Goal: Transaction & Acquisition: Obtain resource

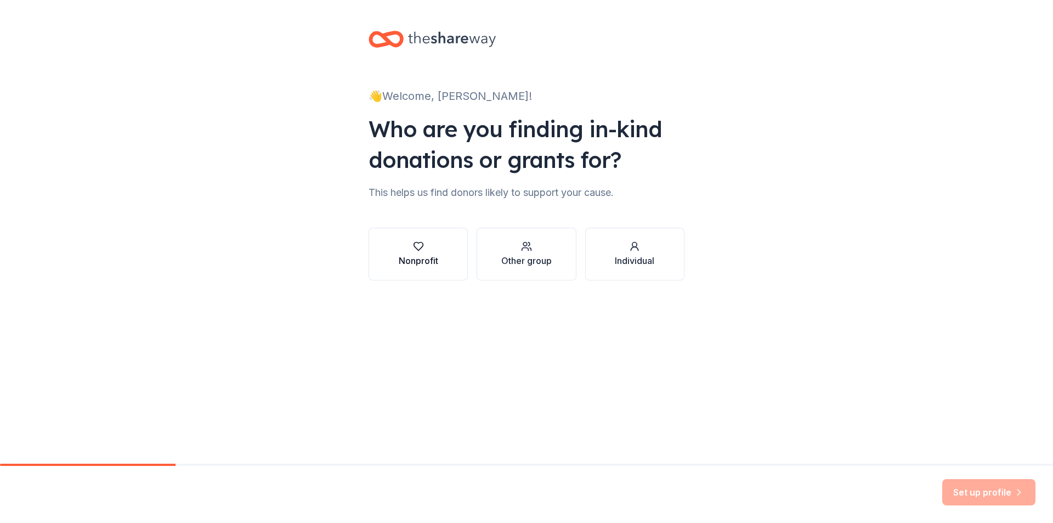
click at [427, 260] on div "Nonprofit" at bounding box center [418, 260] width 39 height 13
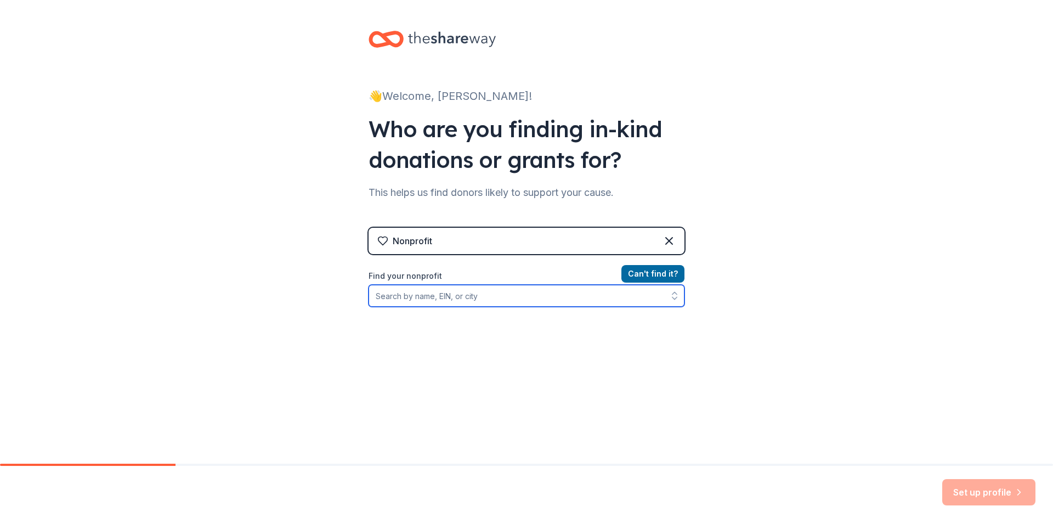
click at [492, 295] on input "Find your nonprofit" at bounding box center [526, 296] width 316 height 22
type input "baldwin county youth"
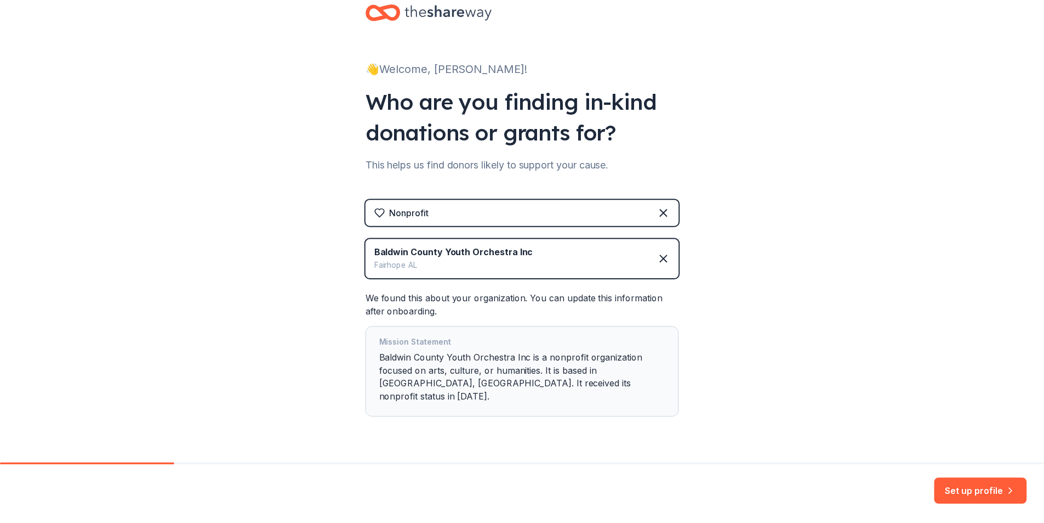
scroll to position [44, 0]
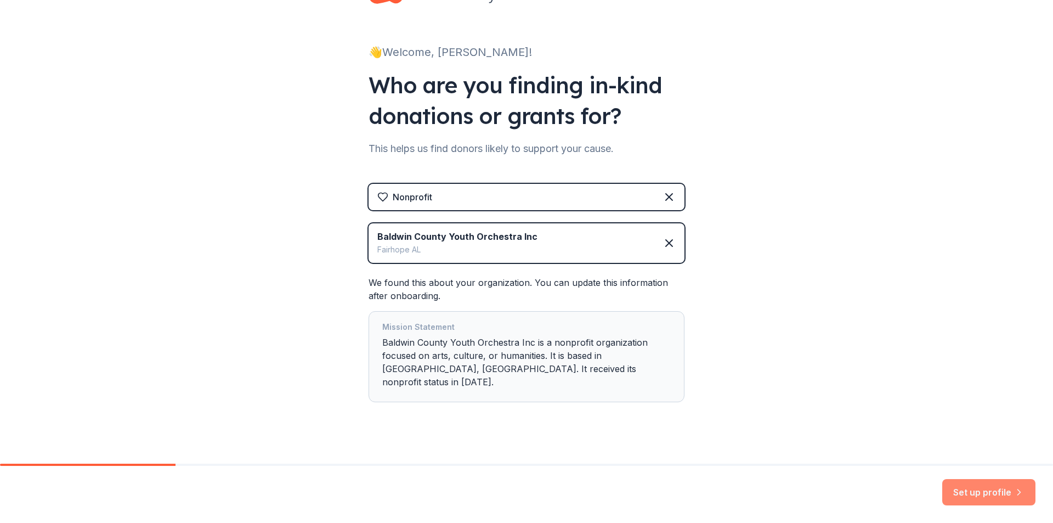
click at [989, 498] on button "Set up profile" at bounding box center [988, 492] width 93 height 26
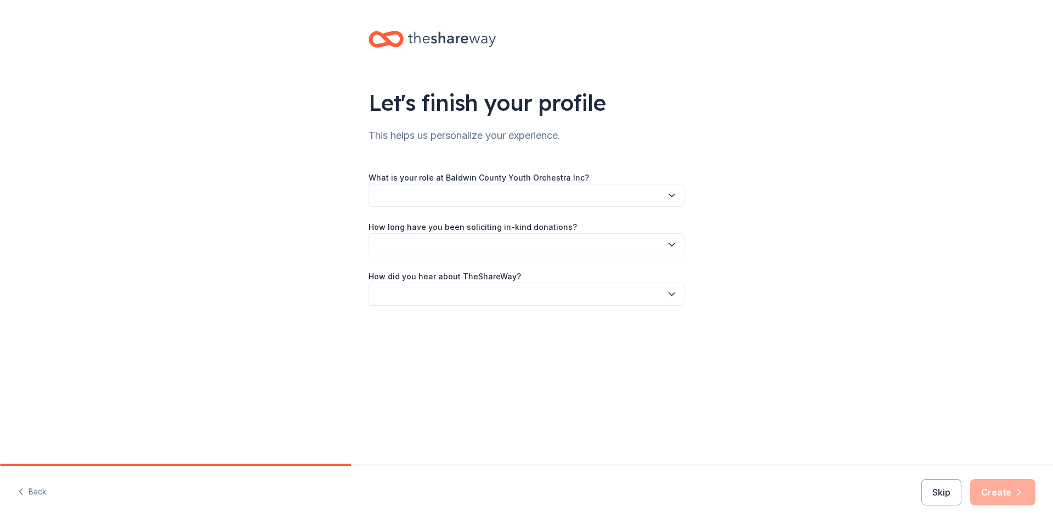
click at [524, 197] on button "button" at bounding box center [526, 195] width 316 height 23
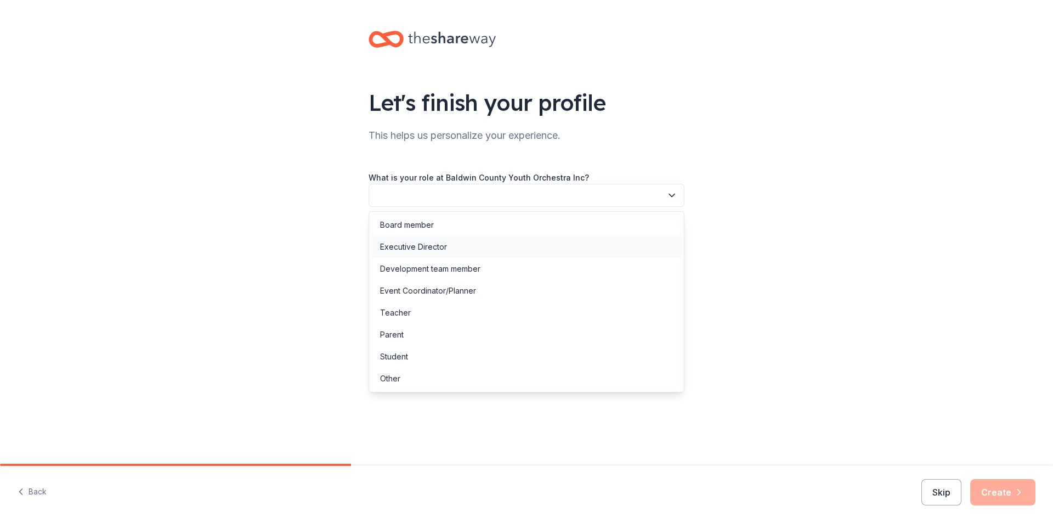
click at [419, 246] on div "Executive Director" at bounding box center [413, 246] width 67 height 13
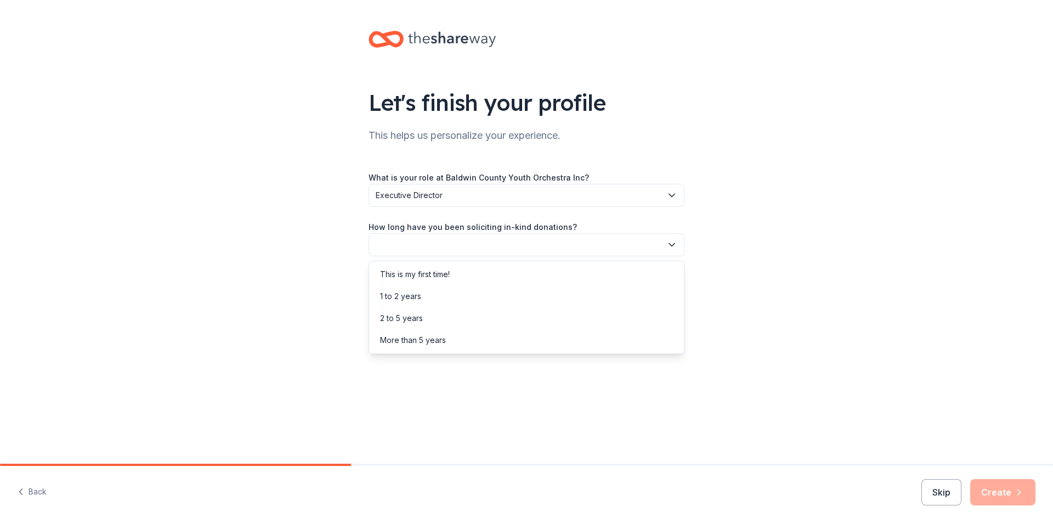
click at [423, 249] on button "button" at bounding box center [526, 244] width 316 height 23
click at [415, 337] on div "More than 5 years" at bounding box center [413, 339] width 66 height 13
click at [421, 299] on button "button" at bounding box center [526, 293] width 316 height 23
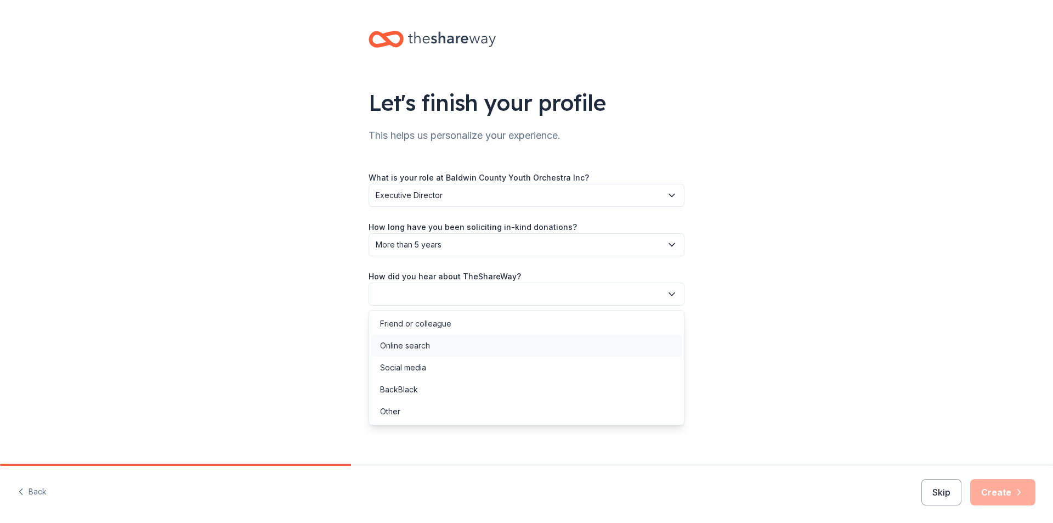
click at [415, 340] on div "Online search" at bounding box center [405, 345] width 50 height 13
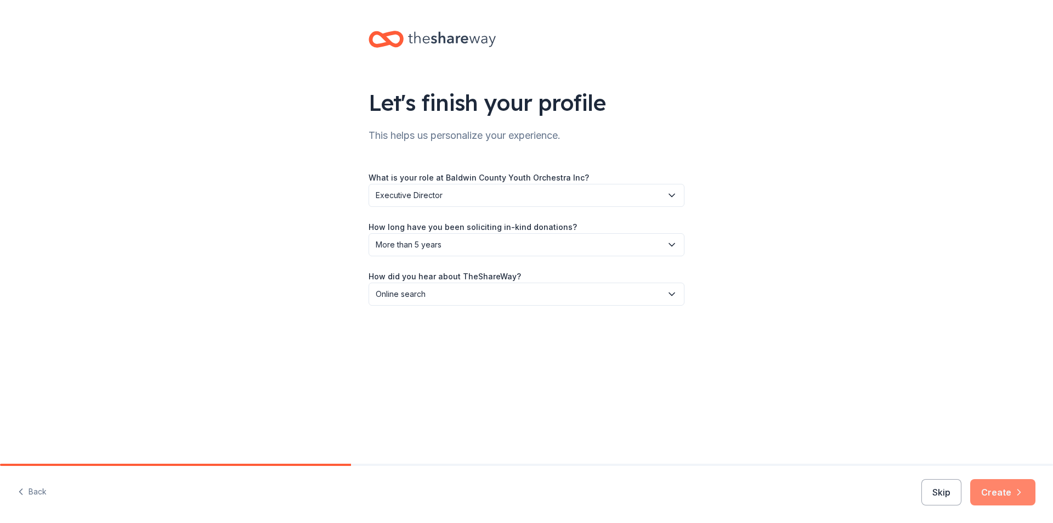
click at [1002, 499] on button "Create" at bounding box center [1002, 492] width 65 height 26
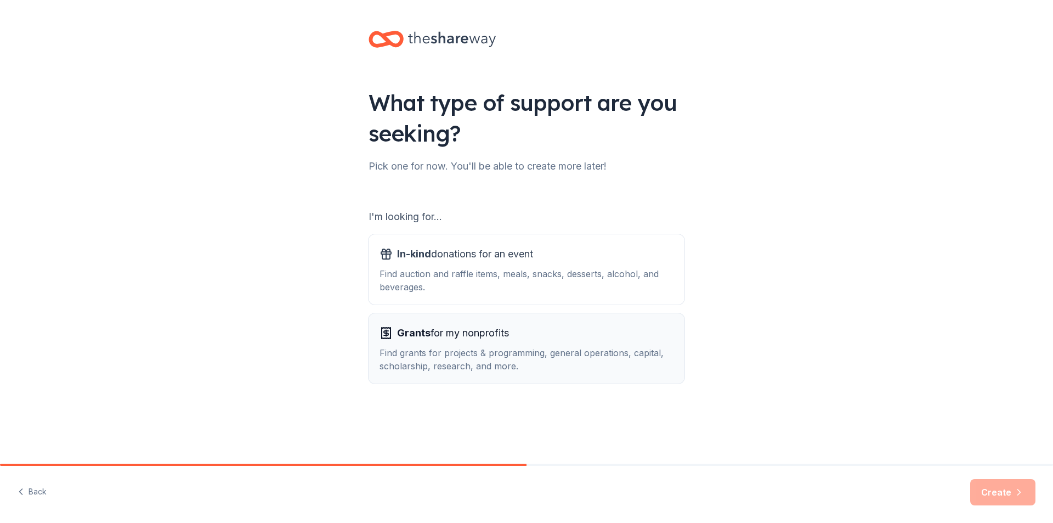
click at [475, 342] on div "Grants for my nonprofits Find grants for projects & programming, general operat…" at bounding box center [526, 348] width 294 height 48
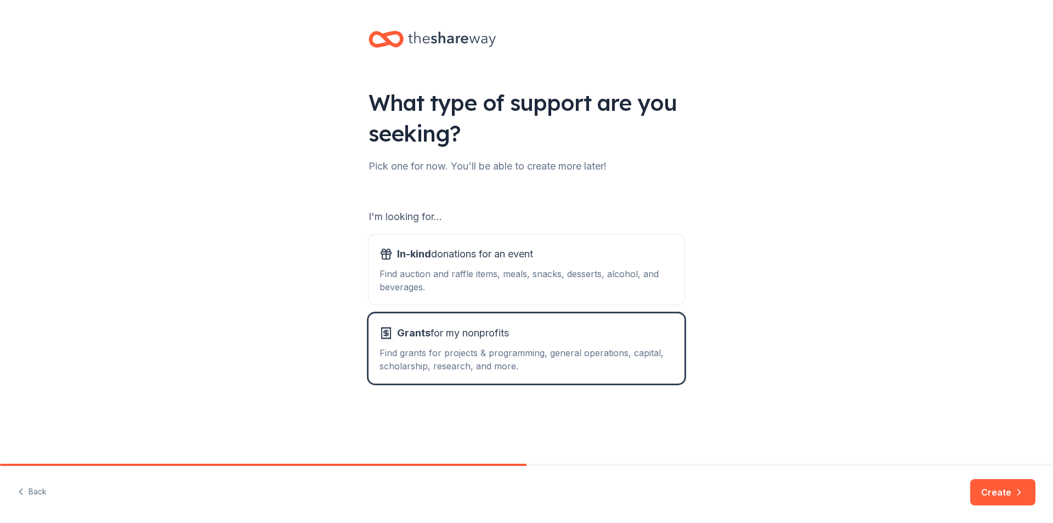
click at [1004, 492] on button "Create" at bounding box center [1002, 492] width 65 height 26
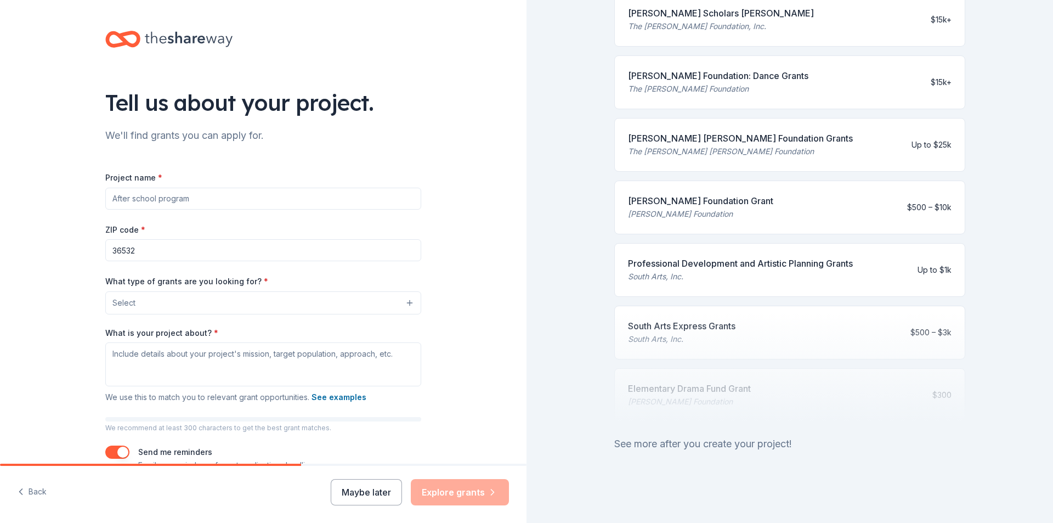
click at [282, 306] on button "Select" at bounding box center [263, 302] width 316 height 23
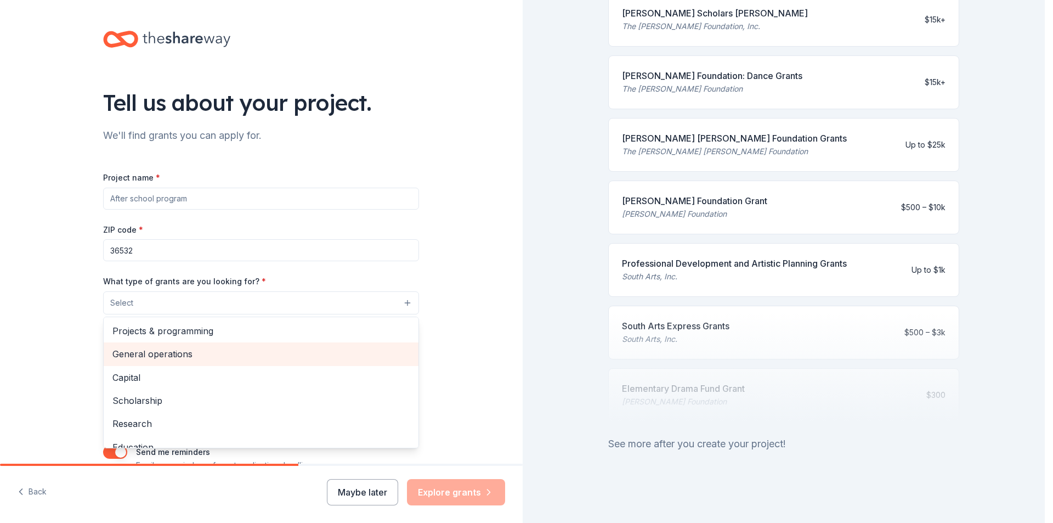
click at [186, 351] on span "General operations" at bounding box center [260, 354] width 297 height 14
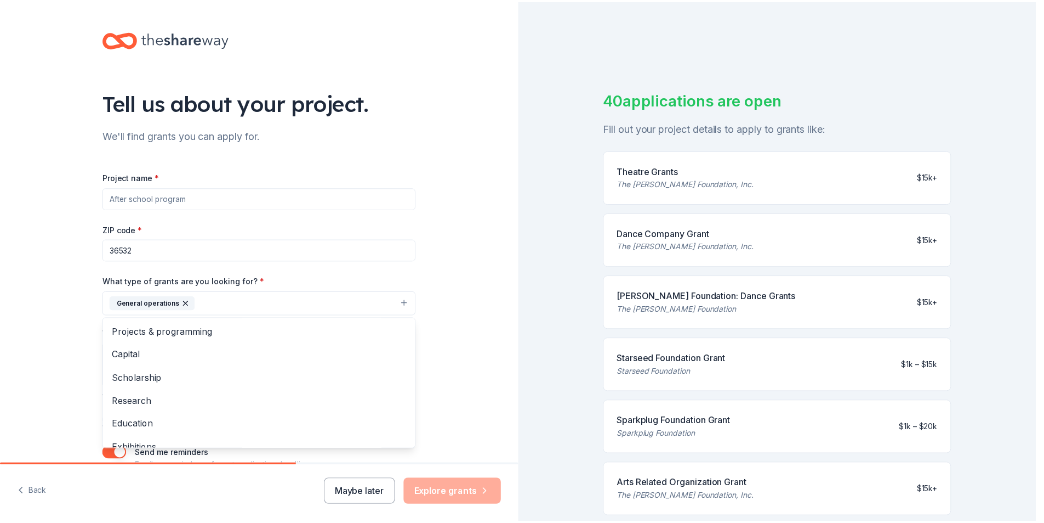
scroll to position [55, 0]
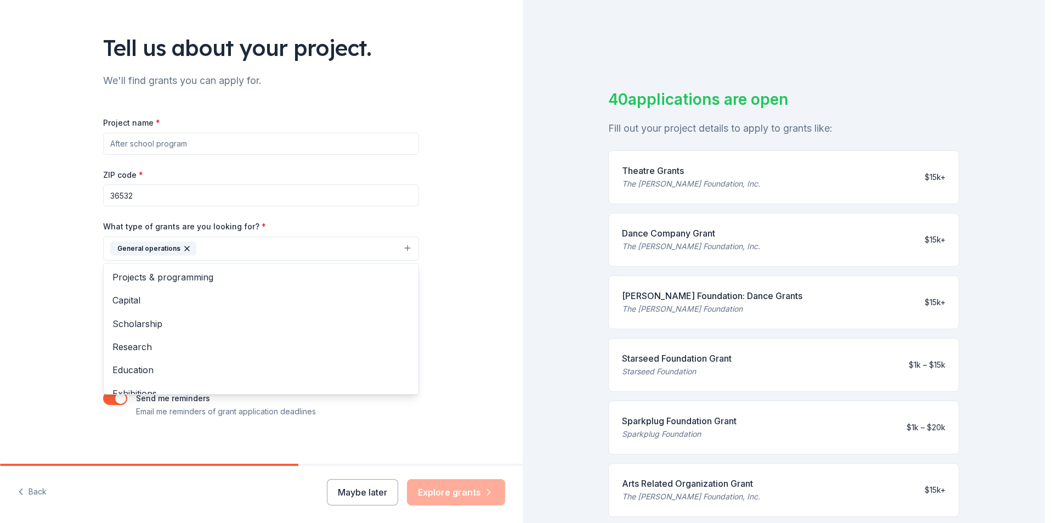
click at [433, 294] on div "Tell us about your project. We'll find grants you can apply for. Project name *…" at bounding box center [261, 207] width 523 height 525
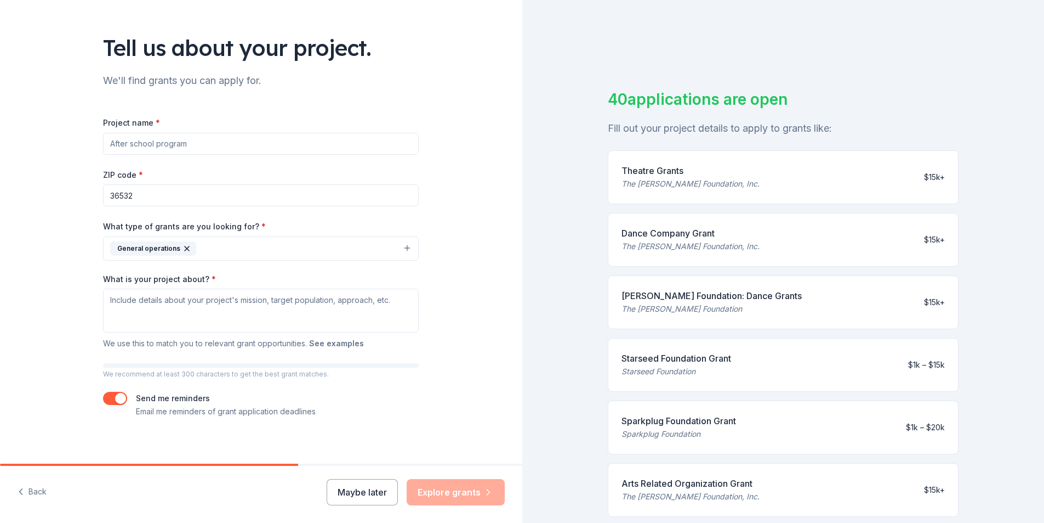
click at [336, 344] on button "See examples" at bounding box center [336, 343] width 55 height 13
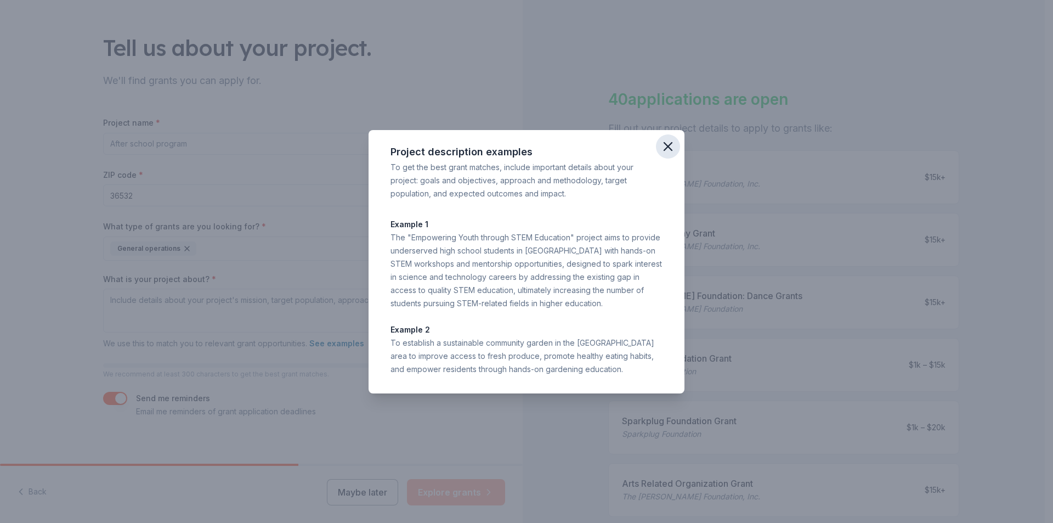
click at [666, 144] on icon "button" at bounding box center [668, 147] width 8 height 8
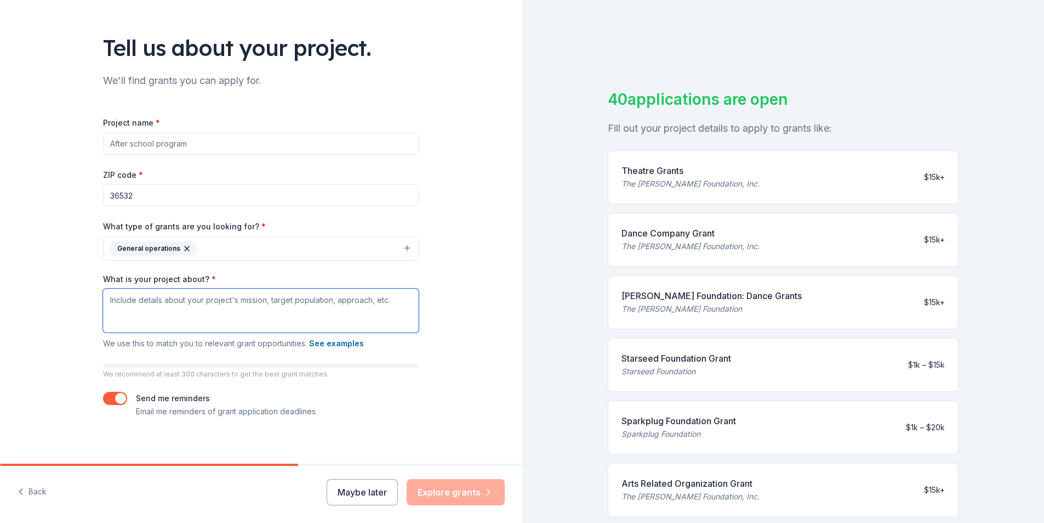
click at [279, 316] on textarea "What is your project about? *" at bounding box center [261, 310] width 316 height 44
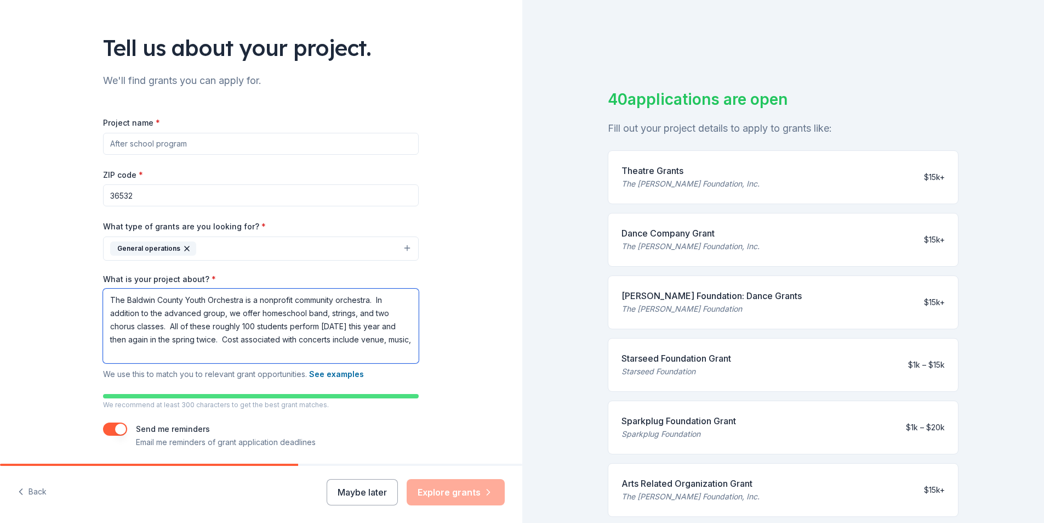
click at [194, 358] on textarea "The Baldwin County Youth Orchestra is a nonprofit community orchestra. In addit…" at bounding box center [261, 325] width 316 height 75
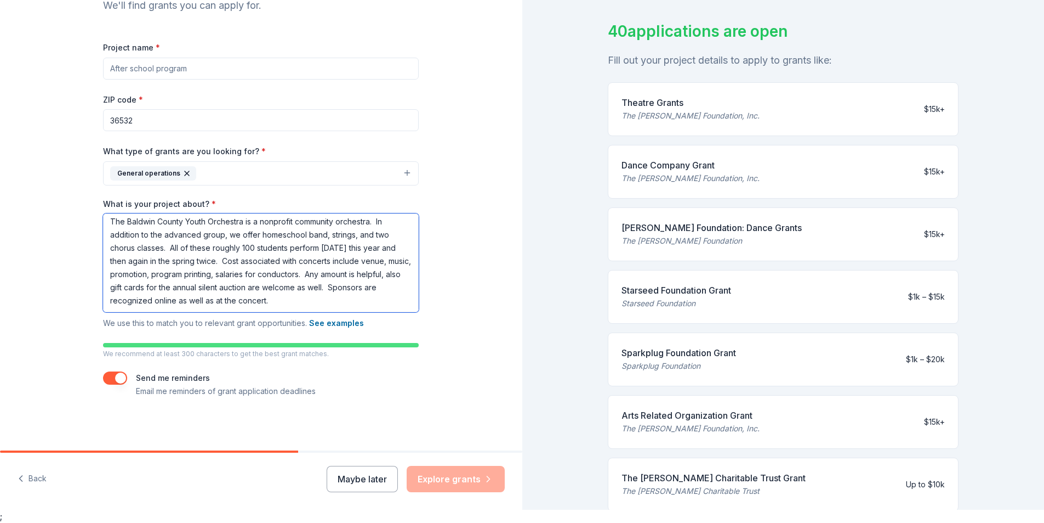
scroll to position [110, 0]
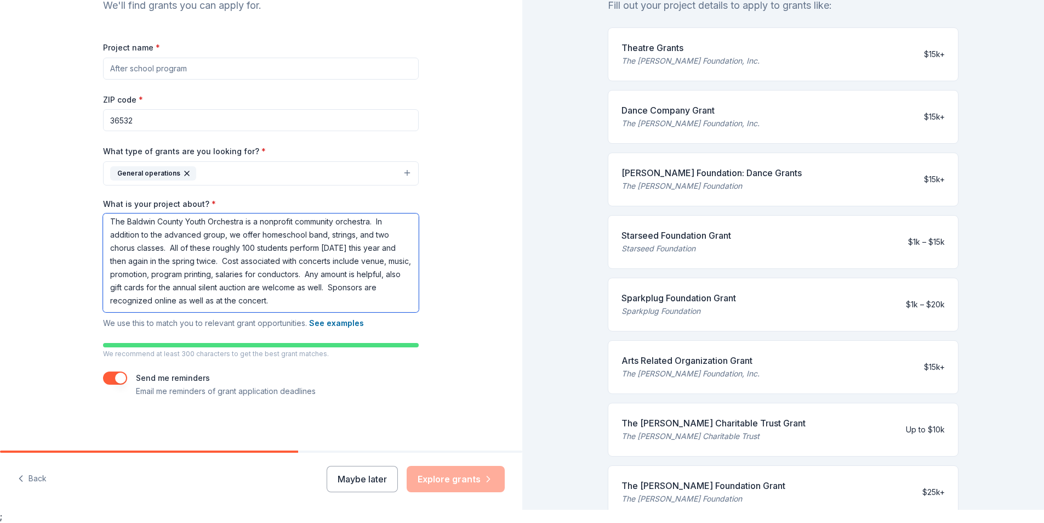
type textarea "The Baldwin County Youth Orchestra is a nonprofit community orchestra. In addit…"
click at [425, 481] on div "Maybe later Explore grants" at bounding box center [416, 478] width 178 height 26
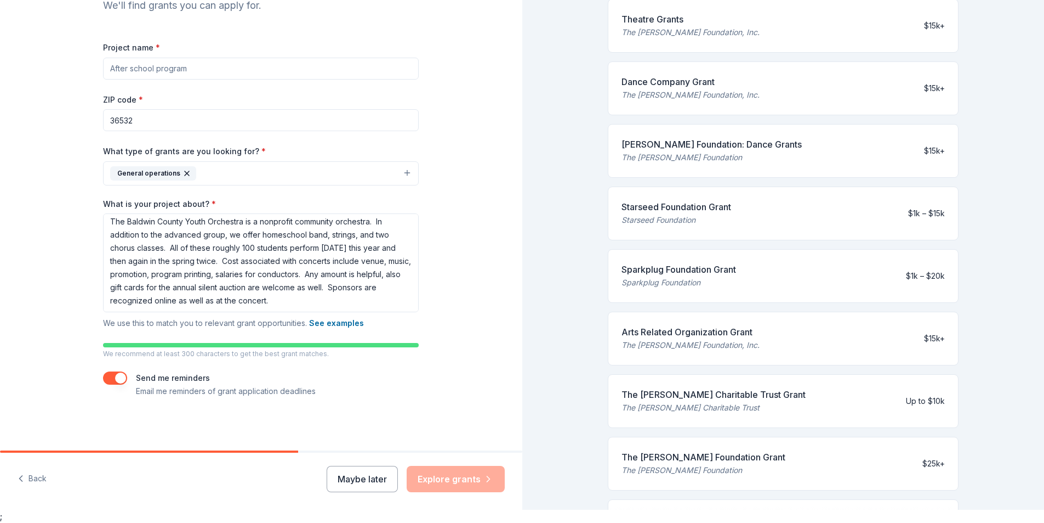
scroll to position [164, 0]
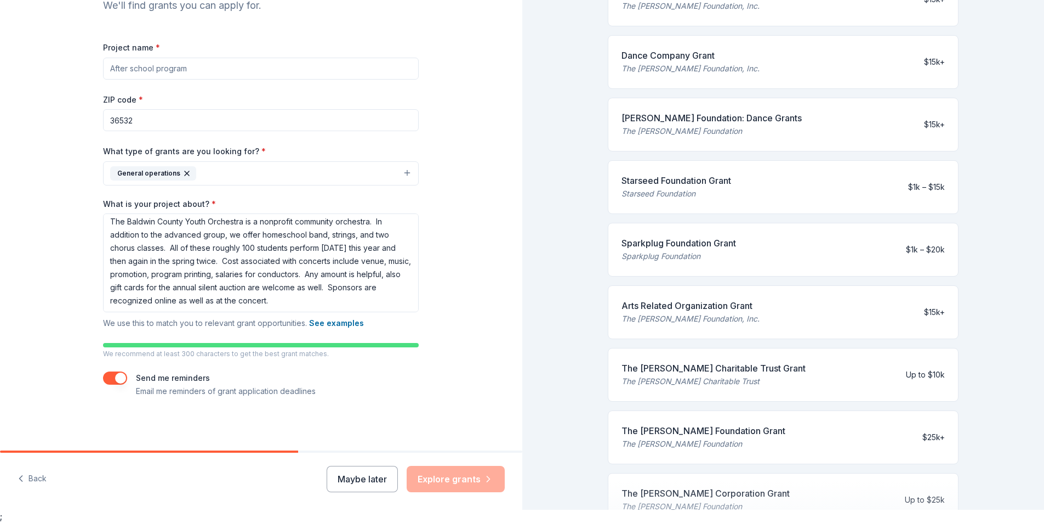
click at [723, 310] on div "Arts Related Organization Grant" at bounding box center [691, 305] width 138 height 13
click at [686, 306] on div "Arts Related Organization Grant" at bounding box center [691, 305] width 138 height 13
click at [689, 305] on div "Arts Related Organization Grant" at bounding box center [691, 305] width 138 height 13
click at [928, 308] on div "$15k+" at bounding box center [934, 311] width 21 height 13
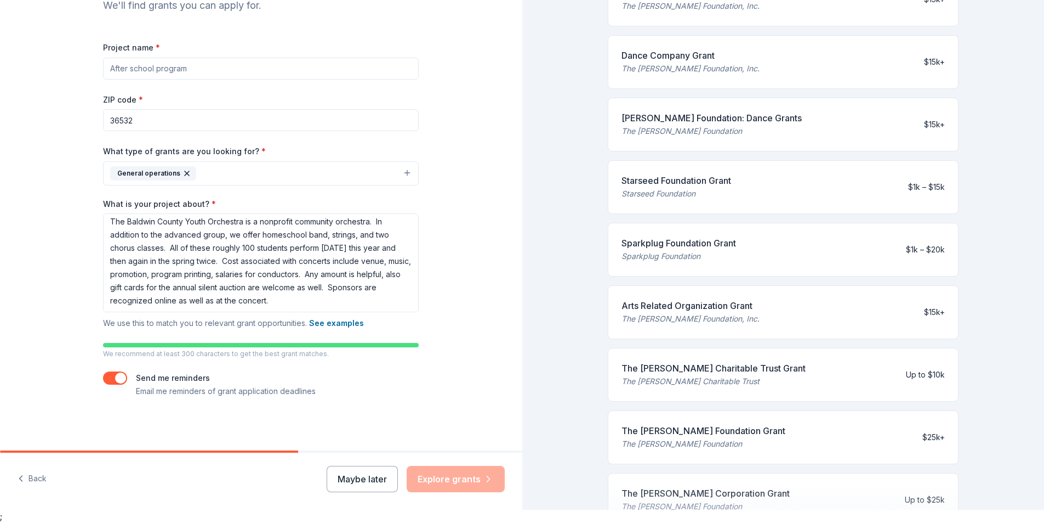
click at [442, 486] on div "Maybe later Explore grants" at bounding box center [416, 478] width 178 height 26
click at [324, 323] on button "See examples" at bounding box center [336, 322] width 55 height 13
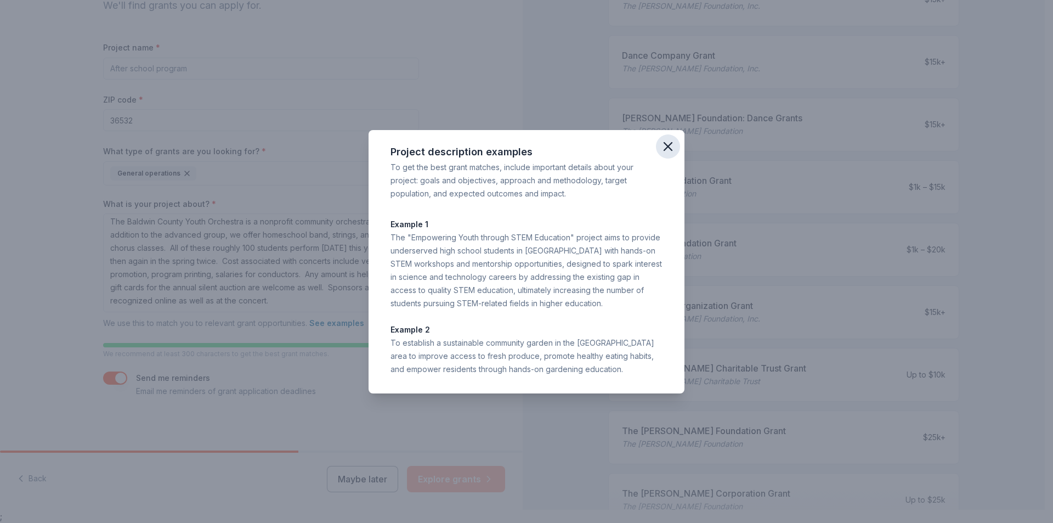
click at [671, 149] on icon "button" at bounding box center [668, 147] width 8 height 8
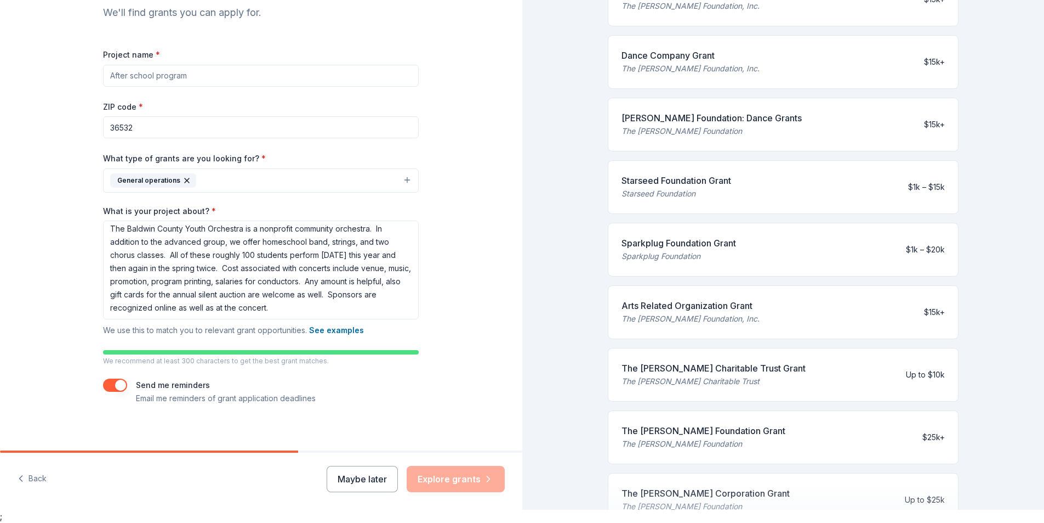
scroll to position [117, 0]
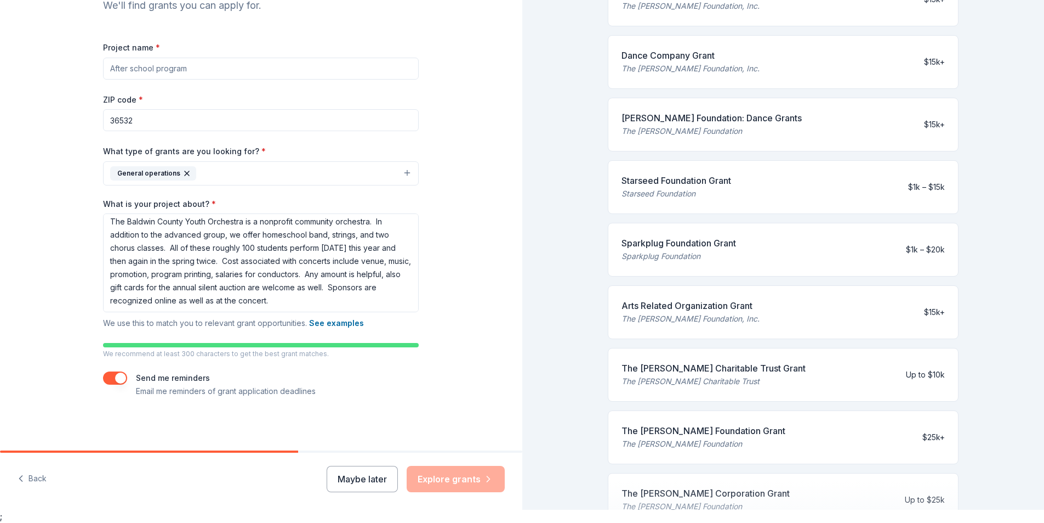
click at [459, 481] on div "Maybe later Explore grants" at bounding box center [416, 478] width 178 height 26
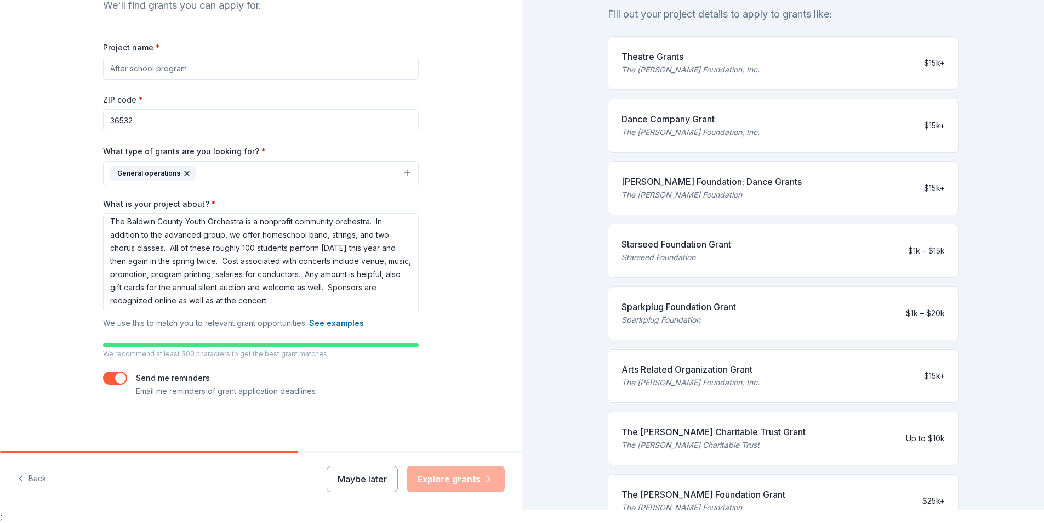
scroll to position [0, 0]
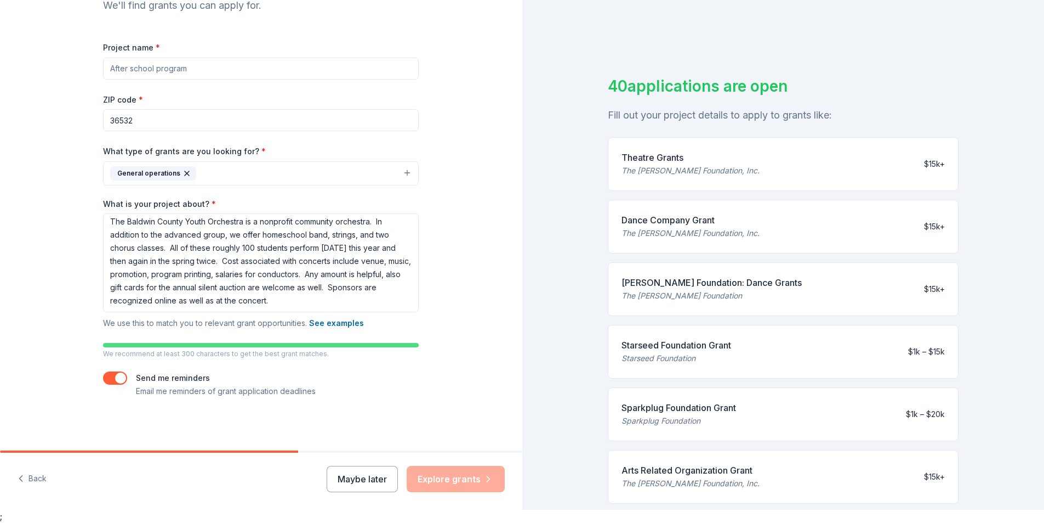
click at [764, 175] on div "Theatre Grants The [PERSON_NAME] Foundation, Inc. $15k+" at bounding box center [783, 164] width 351 height 54
click at [763, 215] on div "Dance Company Grant The [PERSON_NAME] Foundation, Inc. $15k+" at bounding box center [783, 227] width 351 height 54
click at [708, 281] on div "[PERSON_NAME] Foundation: Dance Grants" at bounding box center [712, 282] width 180 height 13
click at [681, 307] on div "[PERSON_NAME] Foundation: Dance Grants The [PERSON_NAME] Foundation $15k+" at bounding box center [783, 289] width 351 height 54
click at [933, 288] on div "$15k+" at bounding box center [934, 288] width 21 height 13
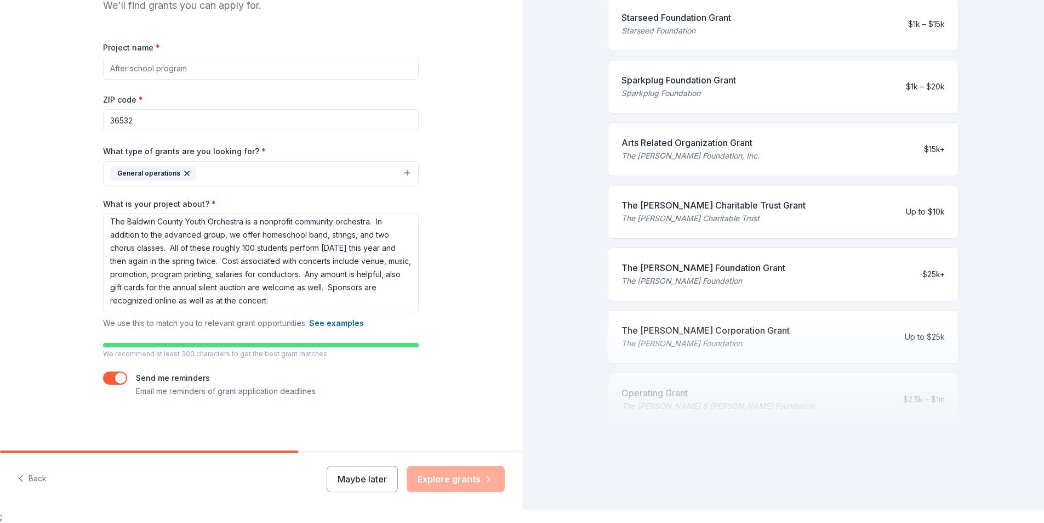
scroll to position [336, 0]
click at [819, 378] on div at bounding box center [783, 371] width 351 height 110
click at [365, 478] on button "Maybe later" at bounding box center [362, 478] width 71 height 26
click at [369, 484] on button "Maybe later" at bounding box center [362, 478] width 71 height 26
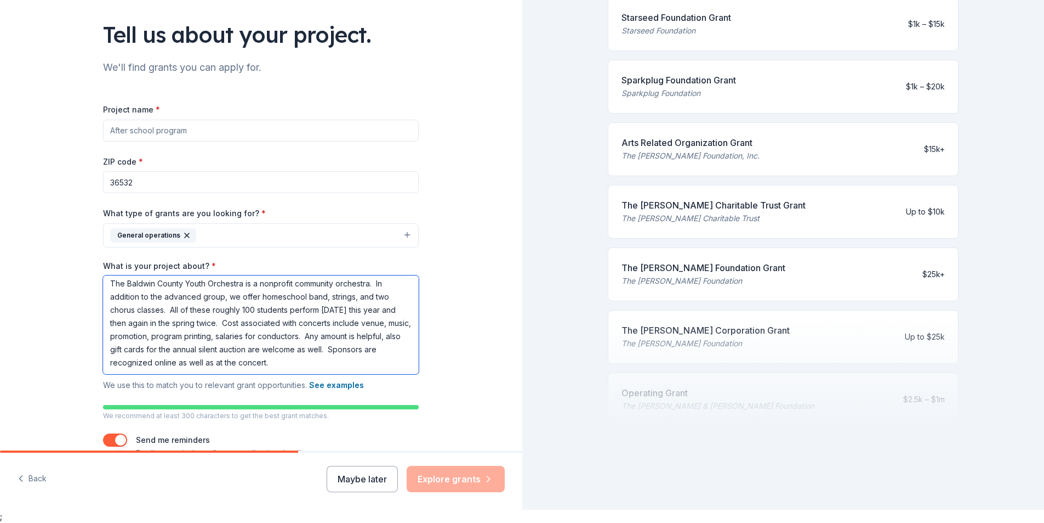
scroll to position [0, 0]
drag, startPoint x: 319, startPoint y: 363, endPoint x: 96, endPoint y: 289, distance: 234.1
click at [96, 289] on div "Tell us about your project. We'll find grants you can apply for. Project name *…" at bounding box center [261, 222] width 351 height 580
click at [468, 334] on div "Tell us about your project. We'll find grants you can apply for. Project name *…" at bounding box center [261, 222] width 523 height 580
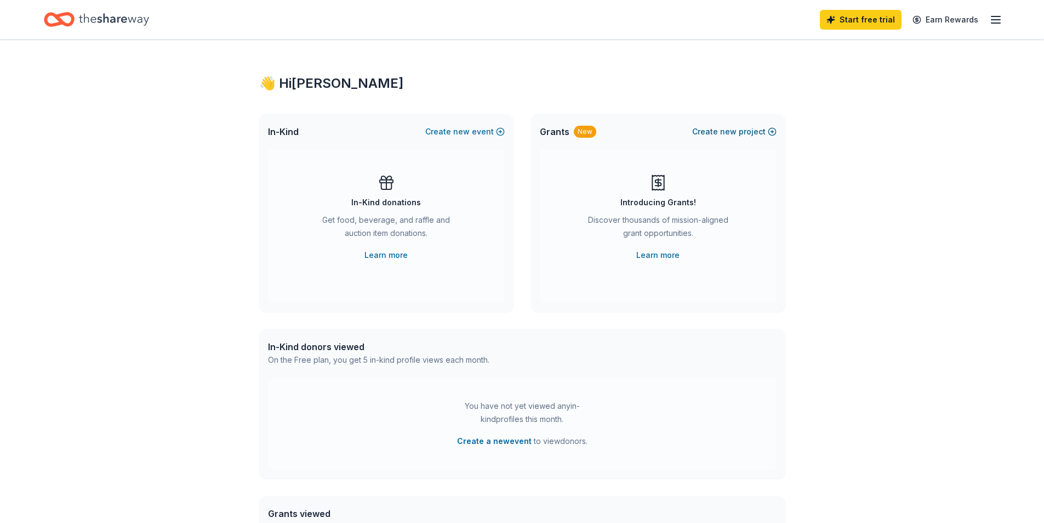
click at [735, 132] on span "new" at bounding box center [728, 131] width 16 height 13
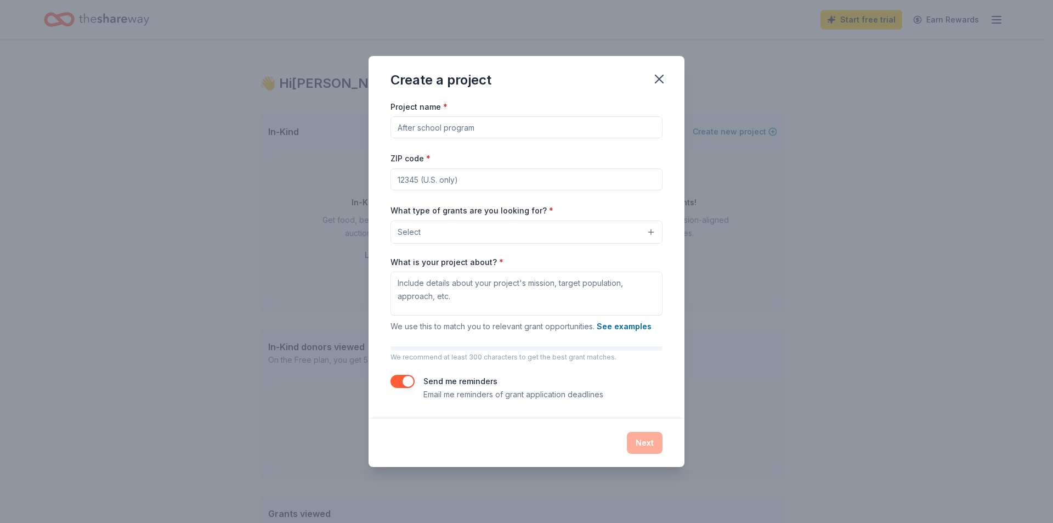
click at [550, 127] on input "Project name *" at bounding box center [526, 127] width 272 height 22
type input "Ready, Set, Show!"
click at [532, 288] on textarea "What is your project about? *" at bounding box center [526, 293] width 272 height 44
paste textarea "The Baldwin County Youth Orchestra is a nonprofit community orchestra. In addit…"
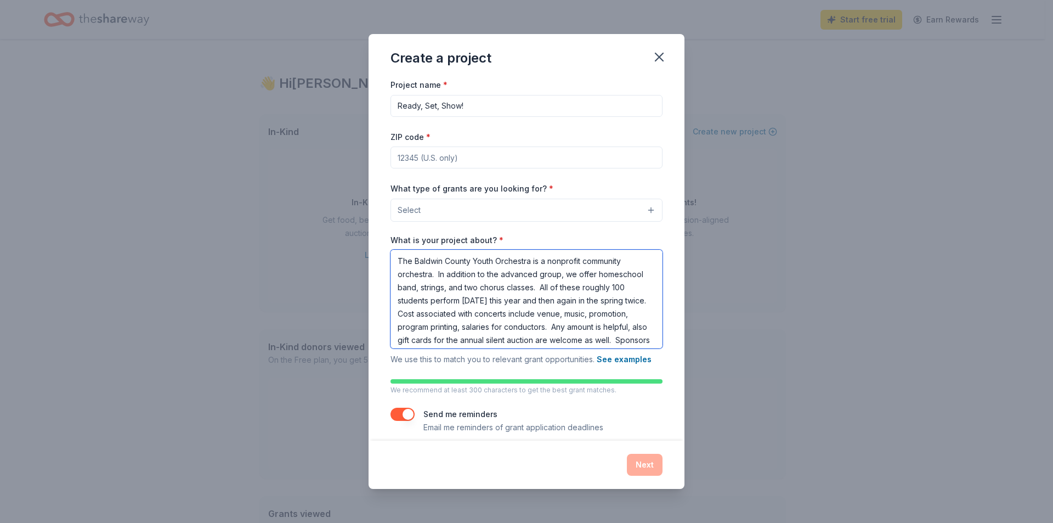
type textarea "The Baldwin County Youth Orchestra is a nonprofit community orchestra. In addit…"
click at [477, 158] on input "ZIP code *" at bounding box center [526, 157] width 272 height 22
type input "36532"
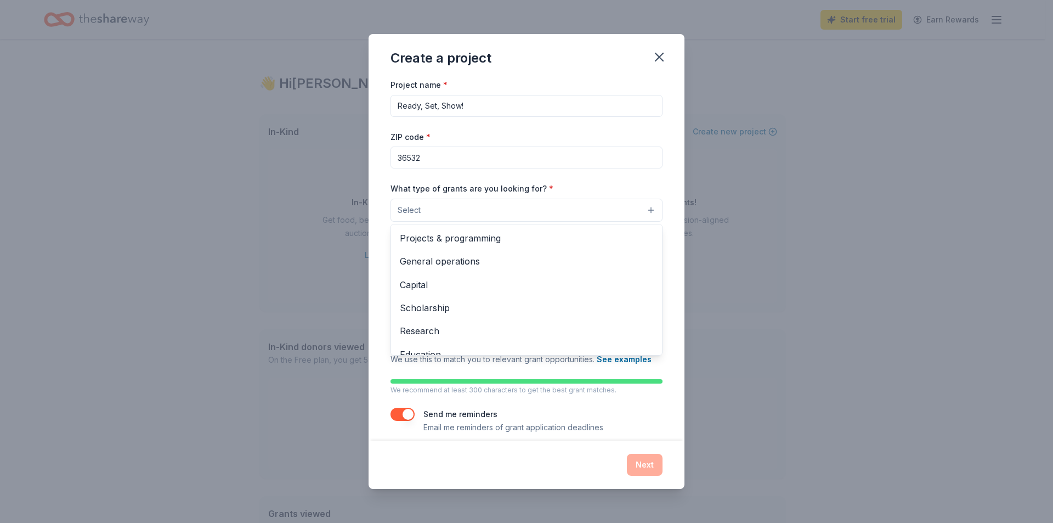
click at [494, 211] on button "Select" at bounding box center [526, 209] width 272 height 23
click at [476, 236] on span "Projects & programming" at bounding box center [526, 238] width 253 height 14
click at [740, 245] on div "Create a project Project name * Ready, Set, Show! ZIP code * 36532 What type of…" at bounding box center [526, 261] width 1053 height 523
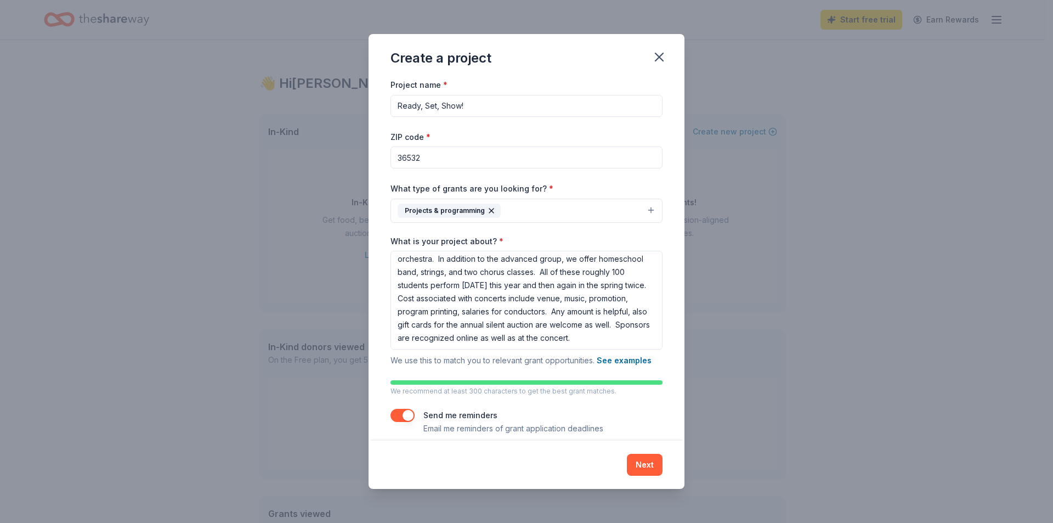
scroll to position [12, 0]
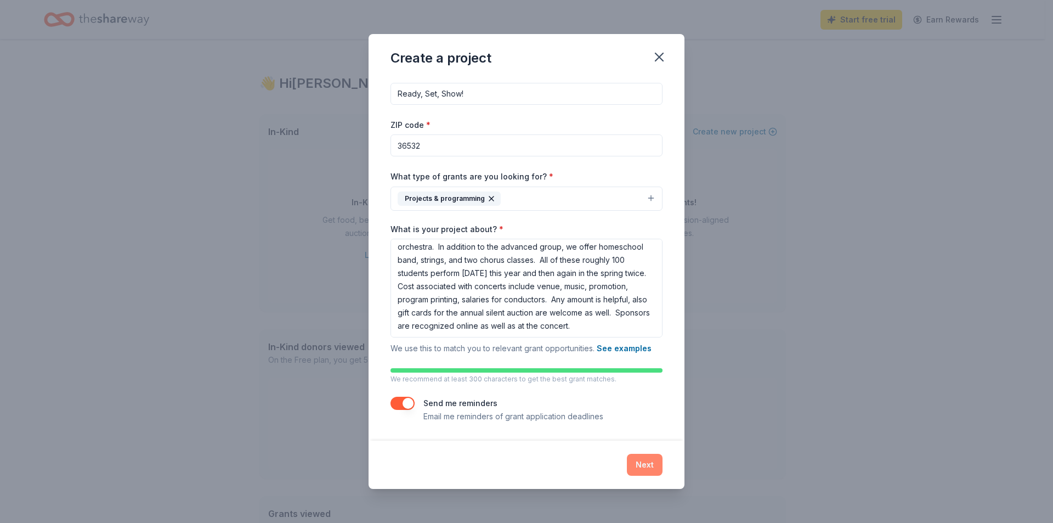
click at [650, 460] on button "Next" at bounding box center [645, 464] width 36 height 22
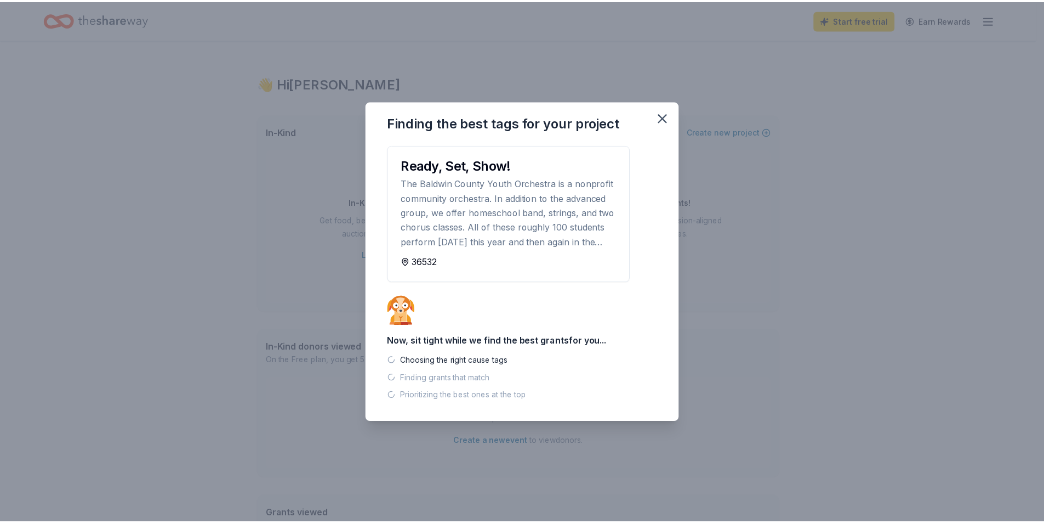
scroll to position [0, 0]
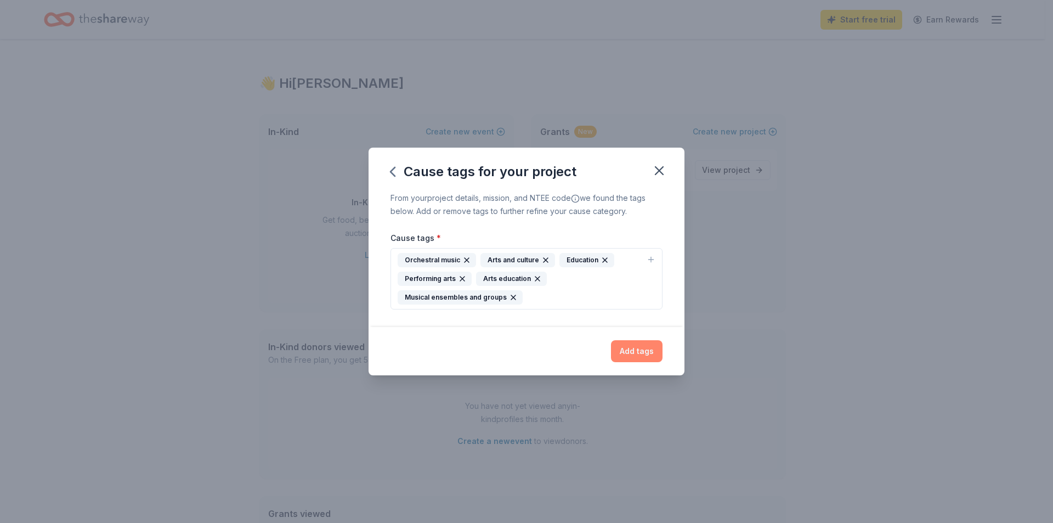
click at [632, 350] on button "Add tags" at bounding box center [637, 351] width 52 height 22
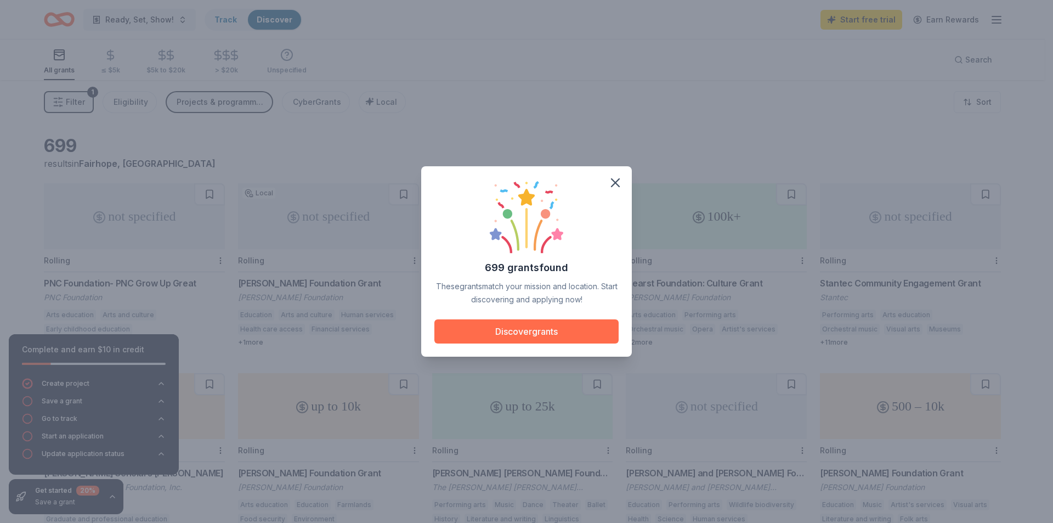
click at [519, 330] on button "Discover grants" at bounding box center [526, 331] width 184 height 24
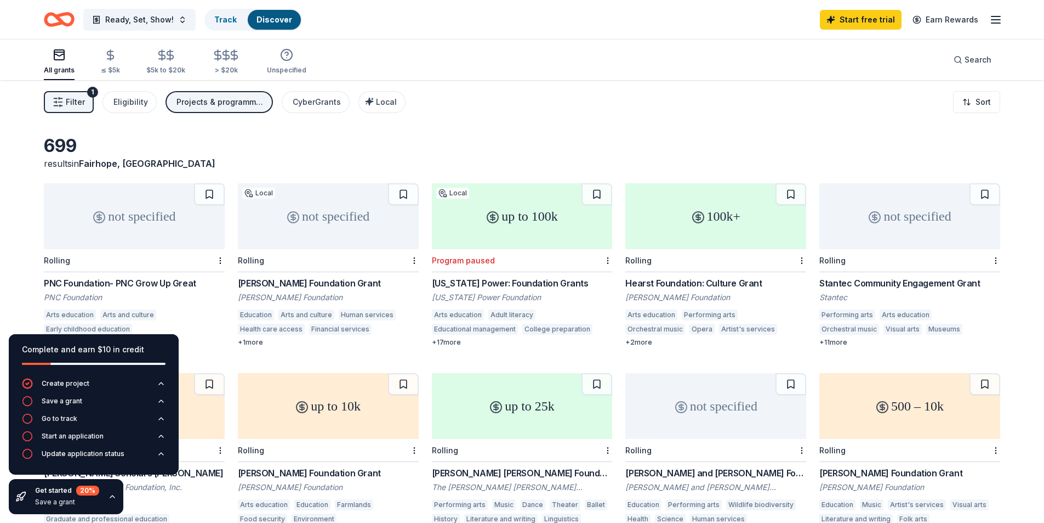
click at [338, 216] on div "not specified" at bounding box center [328, 216] width 181 height 66
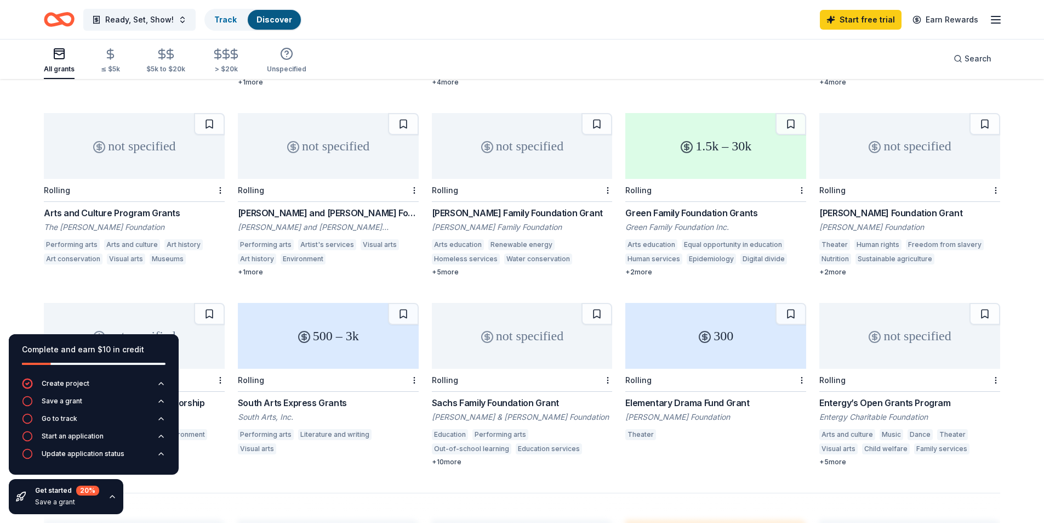
scroll to position [430, 0]
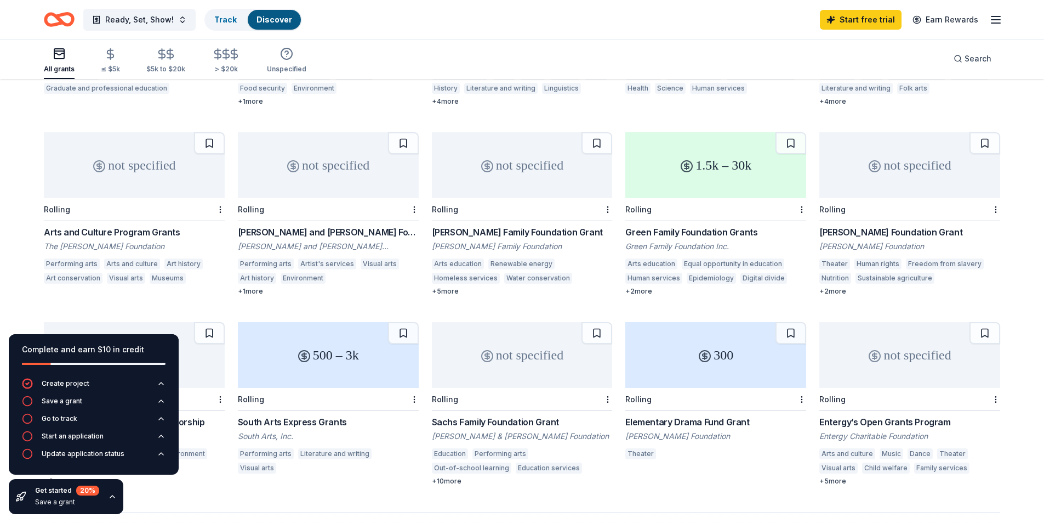
click at [105, 233] on div "Arts and Culture Program Grants" at bounding box center [134, 231] width 181 height 13
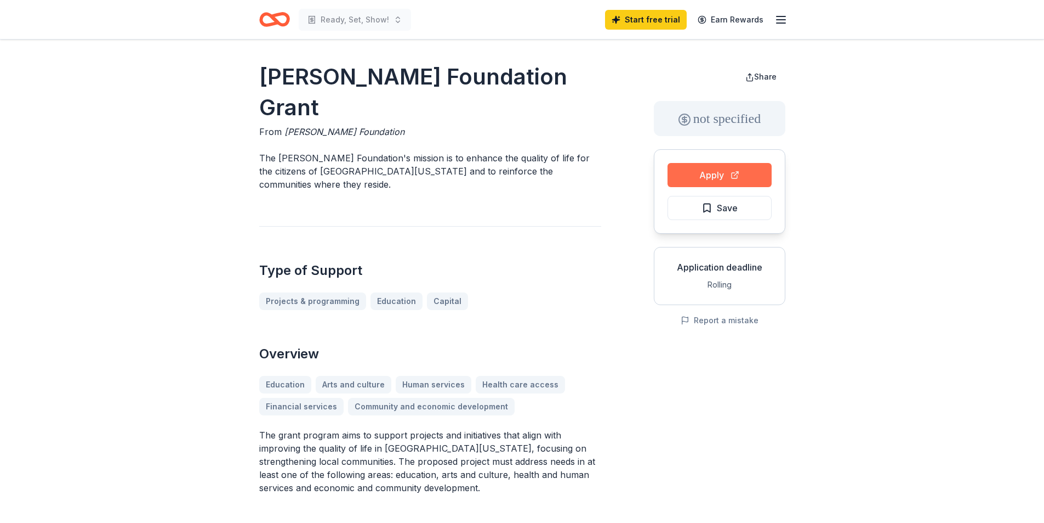
click at [713, 171] on button "Apply" at bounding box center [720, 175] width 104 height 24
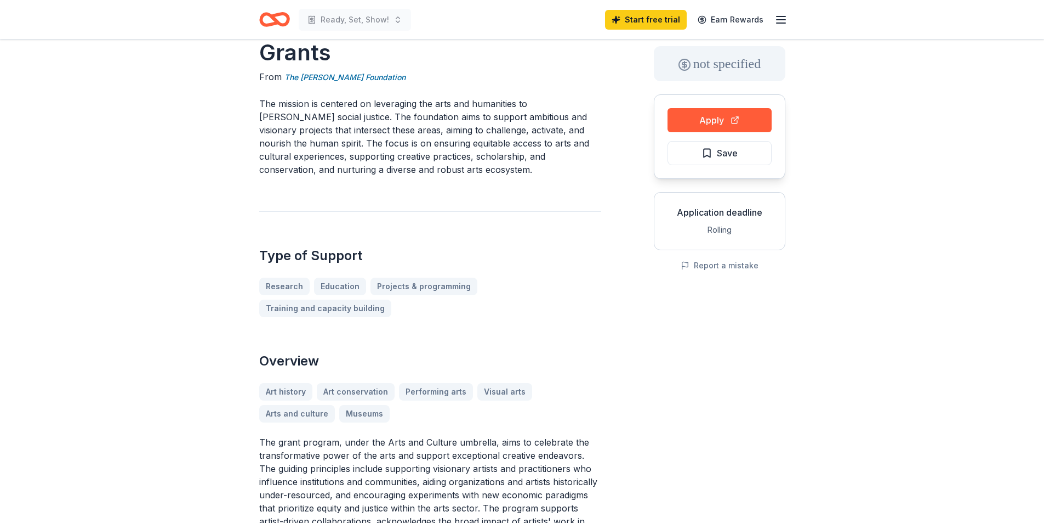
scroll to position [110, 0]
